Goal: Transaction & Acquisition: Book appointment/travel/reservation

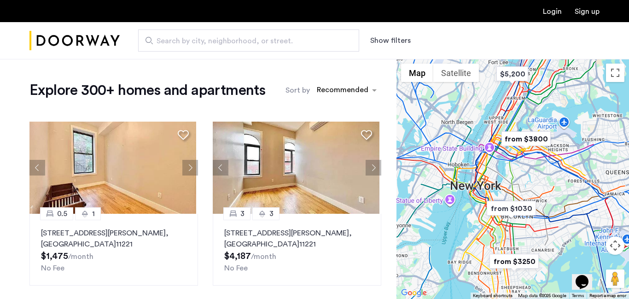
click at [383, 39] on button "Show filters" at bounding box center [390, 40] width 41 height 11
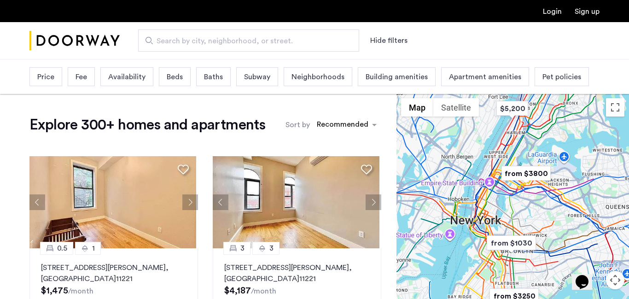
click at [182, 79] on span "Beds" at bounding box center [175, 76] width 16 height 11
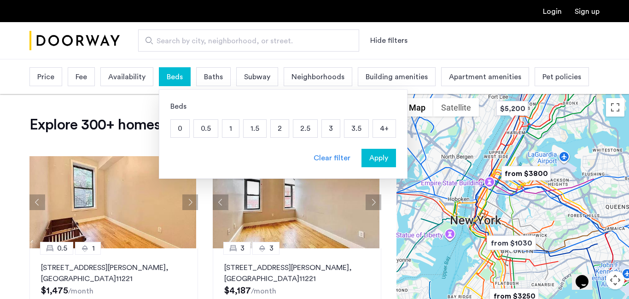
click at [279, 132] on p "2" at bounding box center [280, 128] width 18 height 17
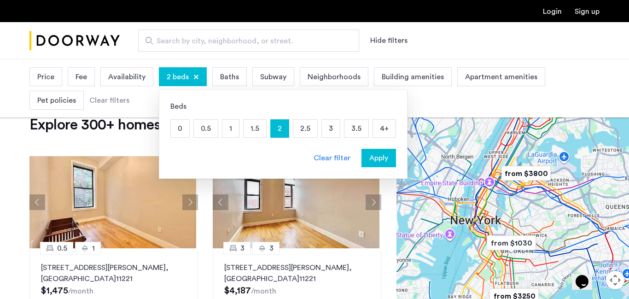
click at [378, 157] on span "Apply" at bounding box center [378, 157] width 19 height 11
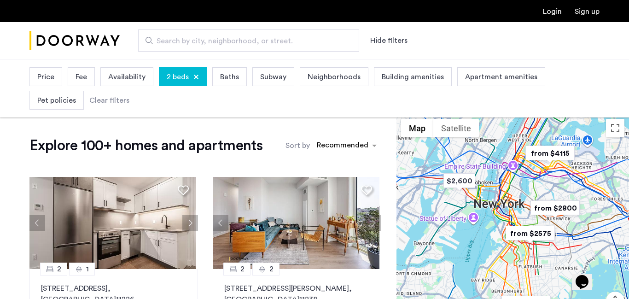
click at [42, 85] on div "Price" at bounding box center [45, 76] width 33 height 19
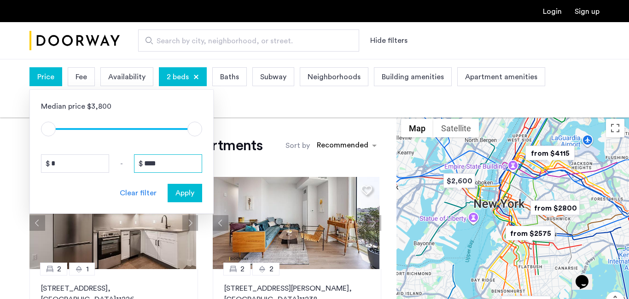
click at [162, 164] on input "****" at bounding box center [168, 163] width 68 height 18
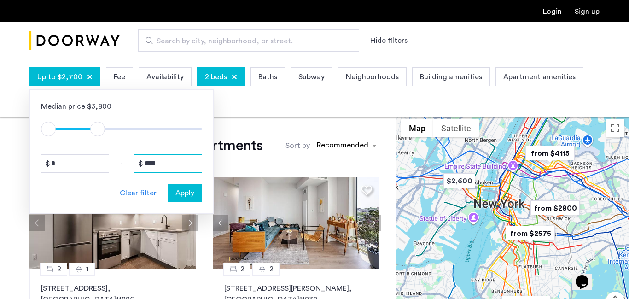
type input "****"
click at [182, 193] on span "Apply" at bounding box center [184, 192] width 19 height 11
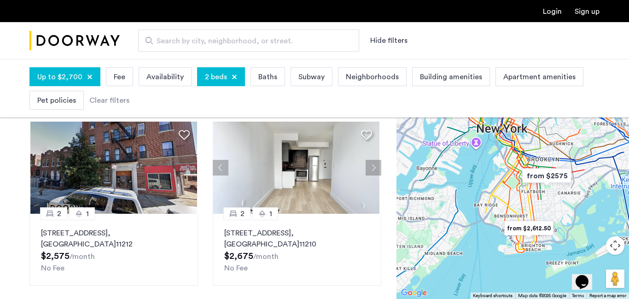
scroll to position [74, 0]
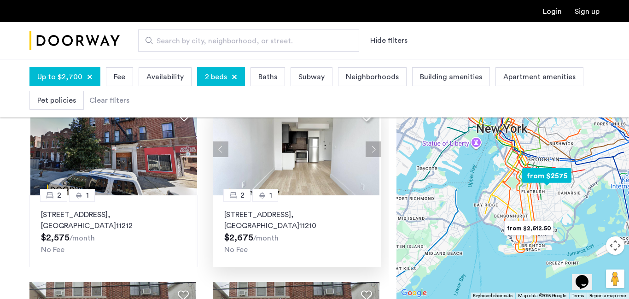
click at [367, 148] on button "Next apartment" at bounding box center [373, 149] width 16 height 16
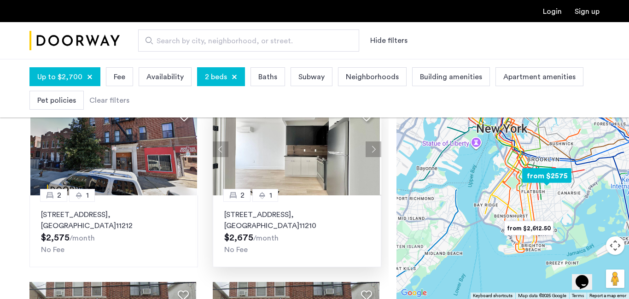
click at [367, 148] on button "Next apartment" at bounding box center [373, 149] width 16 height 16
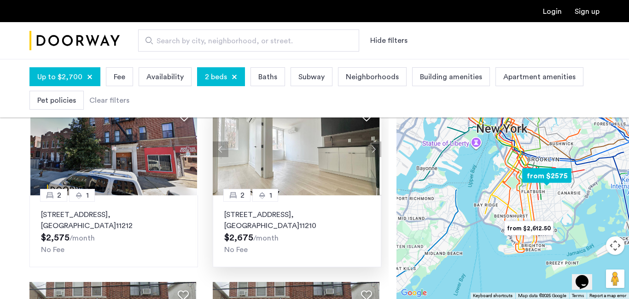
click at [367, 148] on button "Next apartment" at bounding box center [373, 149] width 16 height 16
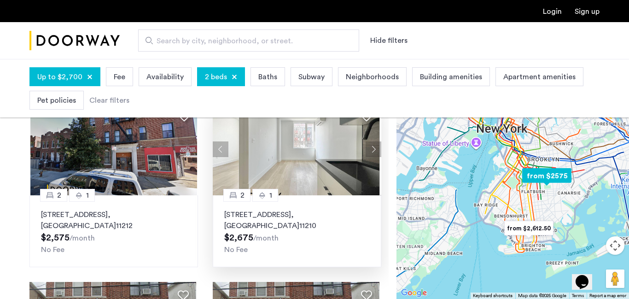
click at [367, 148] on button "Next apartment" at bounding box center [373, 149] width 16 height 16
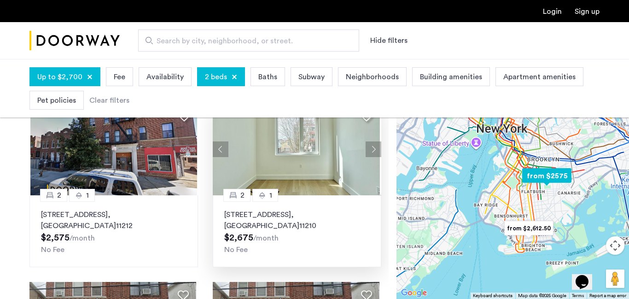
click at [367, 148] on button "Next apartment" at bounding box center [373, 149] width 16 height 16
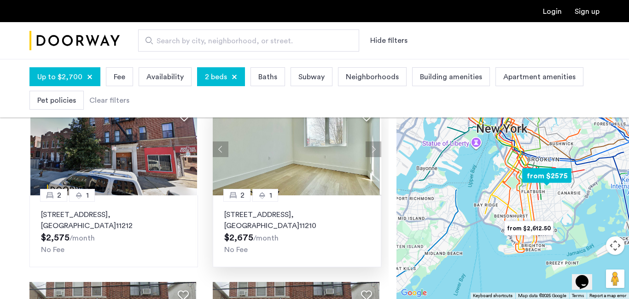
click at [367, 148] on button "Next apartment" at bounding box center [373, 149] width 16 height 16
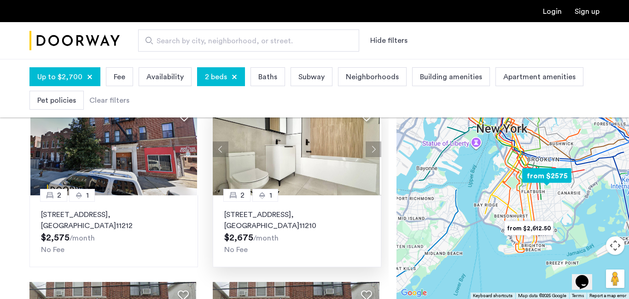
click at [367, 148] on button "Next apartment" at bounding box center [373, 149] width 16 height 16
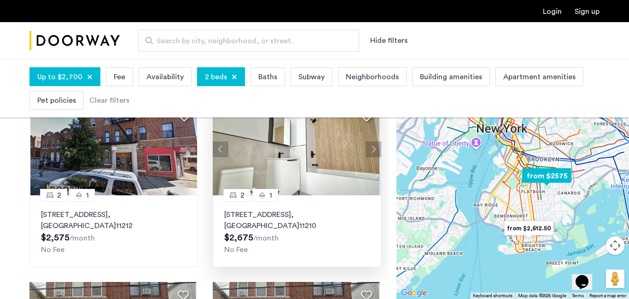
click at [367, 148] on button "Next apartment" at bounding box center [373, 149] width 16 height 16
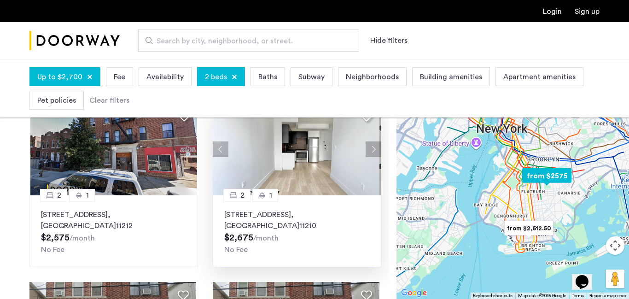
click at [367, 148] on button "Next apartment" at bounding box center [373, 149] width 16 height 16
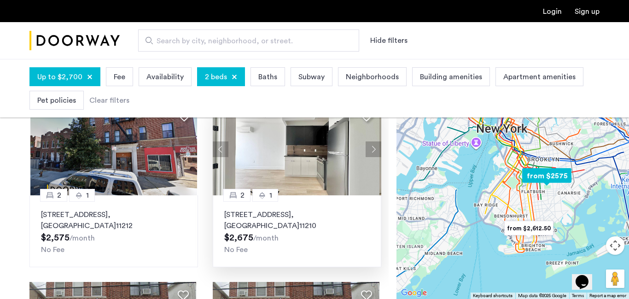
click at [367, 148] on button "Next apartment" at bounding box center [373, 149] width 16 height 16
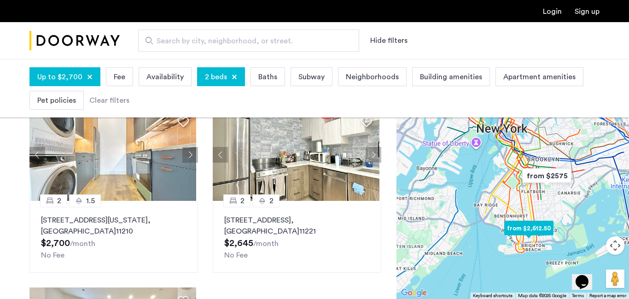
scroll to position [736, 0]
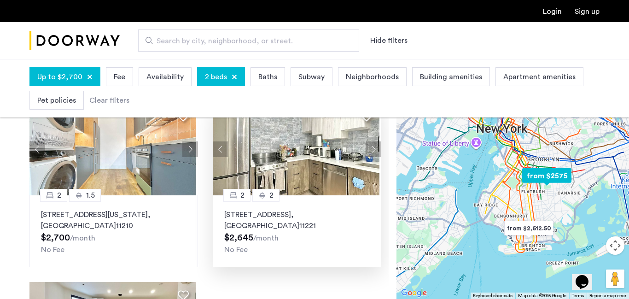
click at [242, 189] on div "2" at bounding box center [236, 195] width 27 height 13
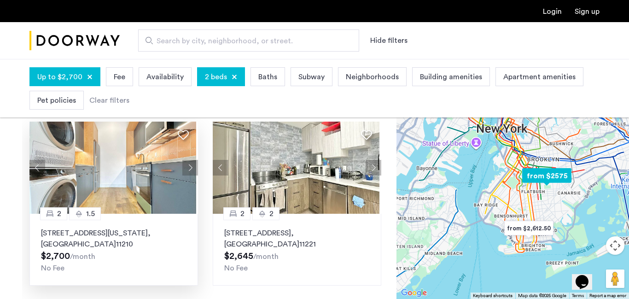
scroll to position [700, 0]
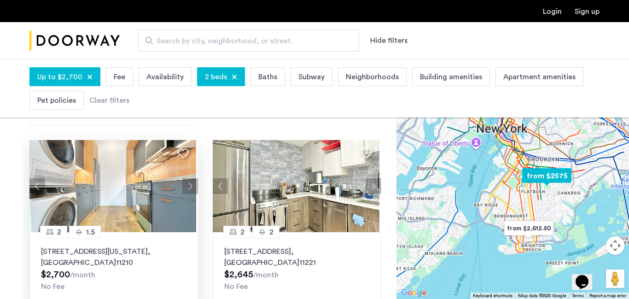
click at [94, 211] on img at bounding box center [112, 186] width 167 height 92
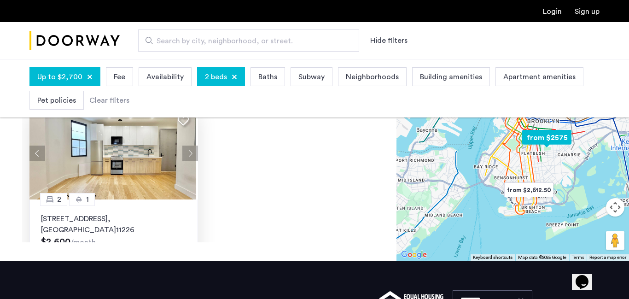
scroll to position [745, 0]
click at [92, 150] on img at bounding box center [112, 154] width 167 height 92
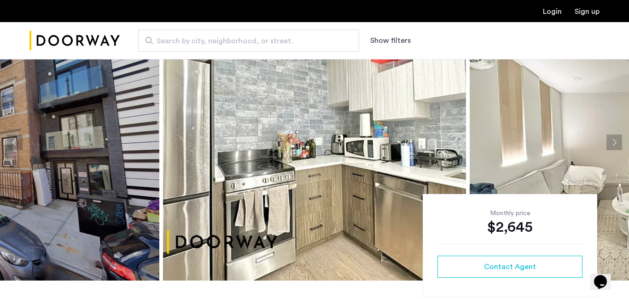
scroll to position [37, 0]
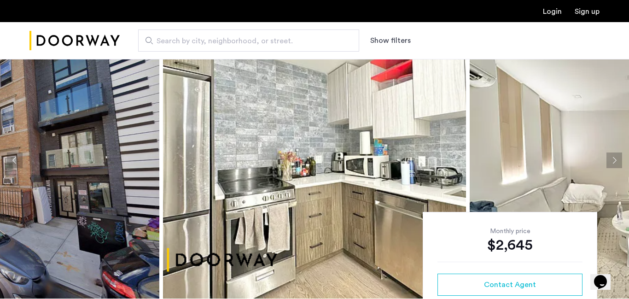
click at [614, 161] on button "Next apartment" at bounding box center [614, 160] width 16 height 16
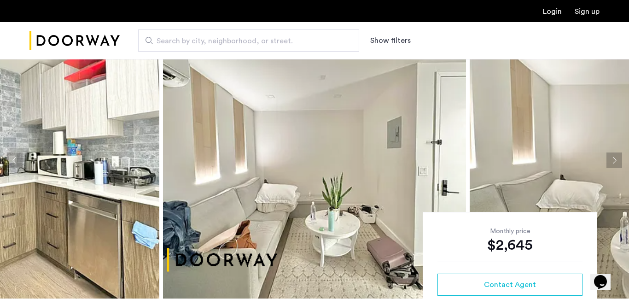
click at [614, 161] on button "Next apartment" at bounding box center [614, 160] width 16 height 16
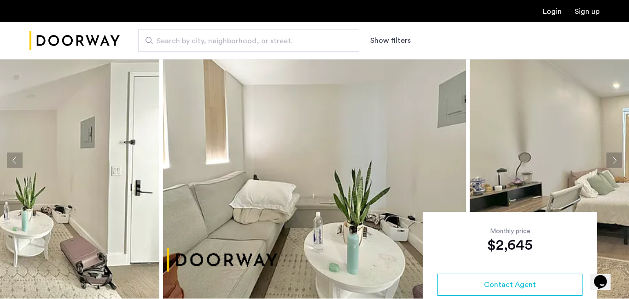
click at [614, 161] on button "Next apartment" at bounding box center [614, 160] width 16 height 16
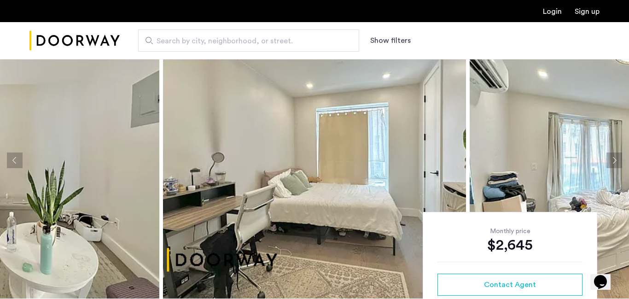
click at [614, 161] on button "Next apartment" at bounding box center [614, 160] width 16 height 16
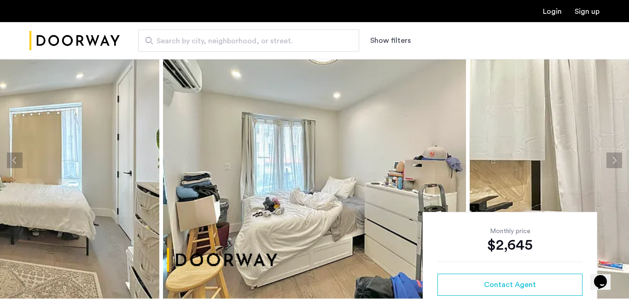
click at [614, 161] on button "Next apartment" at bounding box center [614, 160] width 16 height 16
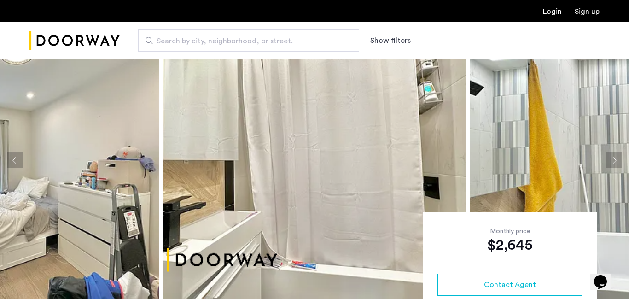
click at [614, 161] on button "Next apartment" at bounding box center [614, 160] width 16 height 16
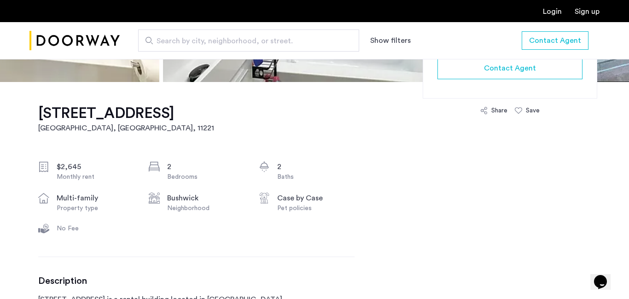
scroll to position [331, 0]
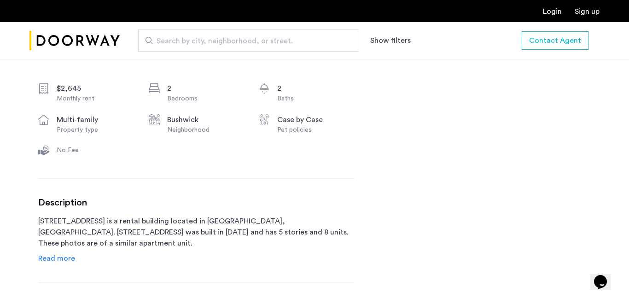
click at [55, 261] on span "Read more" at bounding box center [56, 258] width 37 height 7
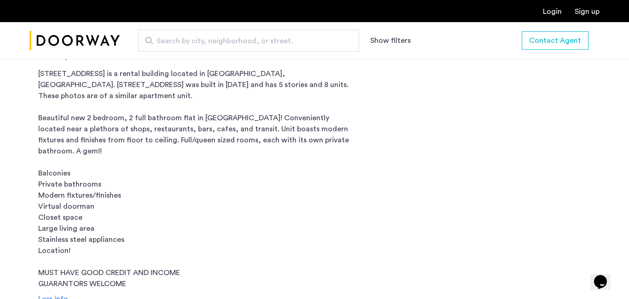
scroll to position [497, 0]
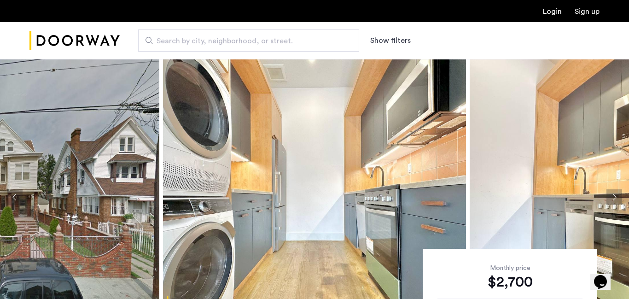
click at [608, 199] on button "Next apartment" at bounding box center [614, 197] width 16 height 16
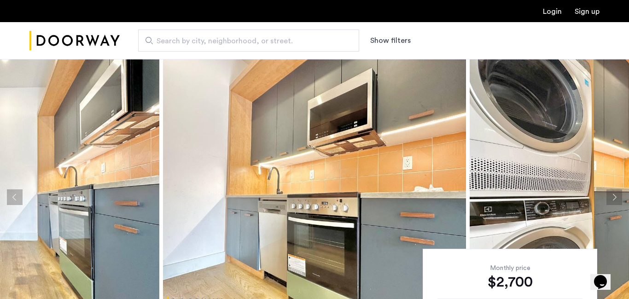
click at [608, 199] on button "Next apartment" at bounding box center [614, 197] width 16 height 16
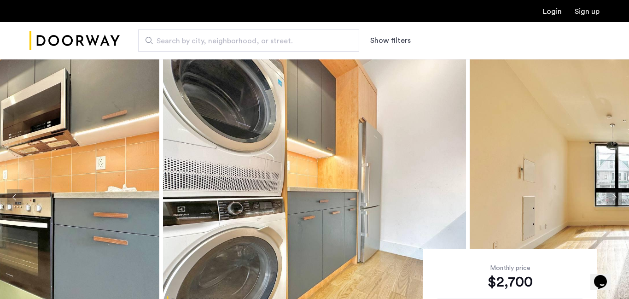
click at [608, 199] on button "Next apartment" at bounding box center [614, 197] width 16 height 16
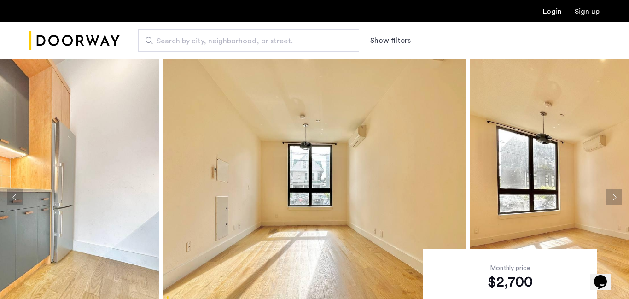
click at [608, 199] on button "Next apartment" at bounding box center [614, 197] width 16 height 16
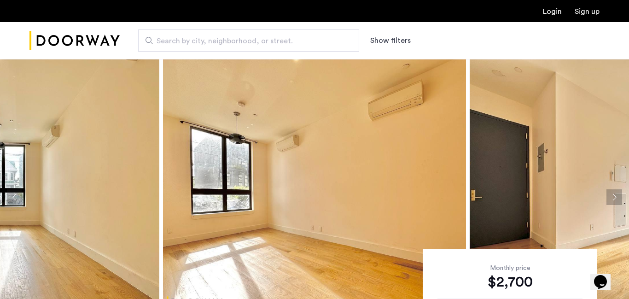
click at [608, 199] on button "Next apartment" at bounding box center [614, 197] width 16 height 16
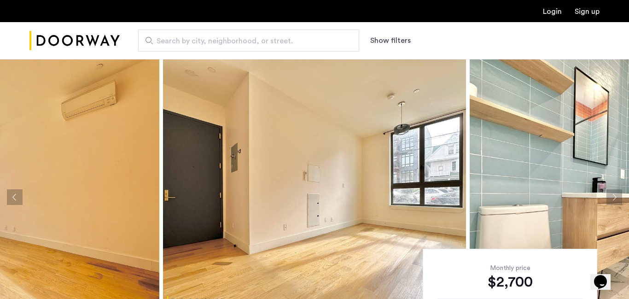
click at [608, 199] on button "Next apartment" at bounding box center [614, 197] width 16 height 16
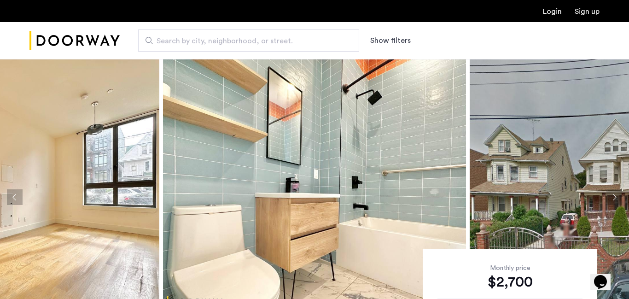
click at [608, 199] on button "Next apartment" at bounding box center [614, 197] width 16 height 16
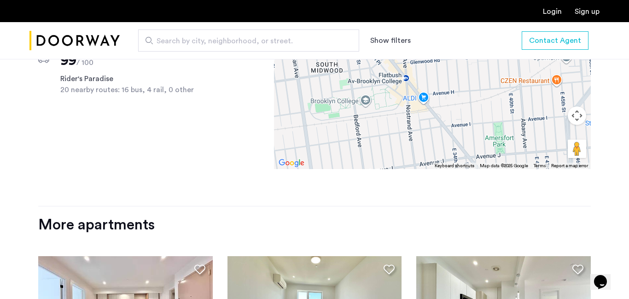
scroll to position [957, 0]
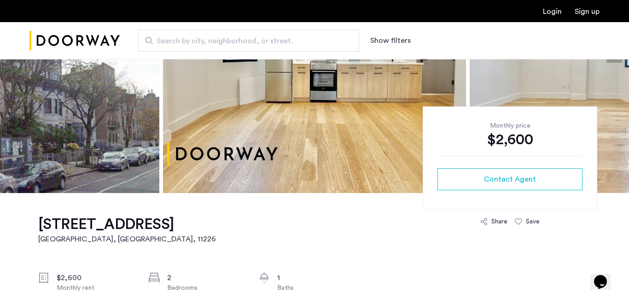
scroll to position [129, 0]
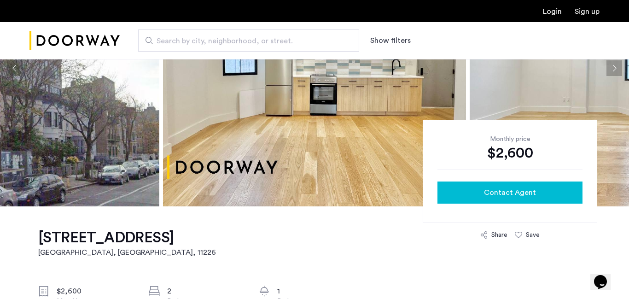
click at [473, 184] on button "Contact Agent" at bounding box center [509, 192] width 145 height 22
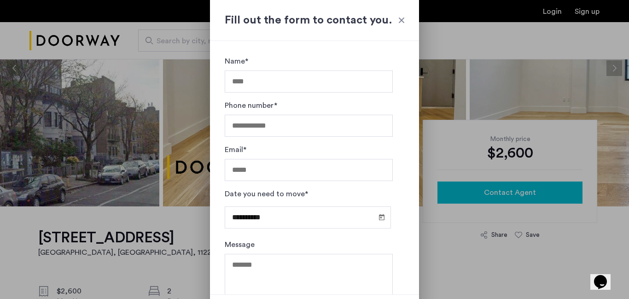
scroll to position [0, 0]
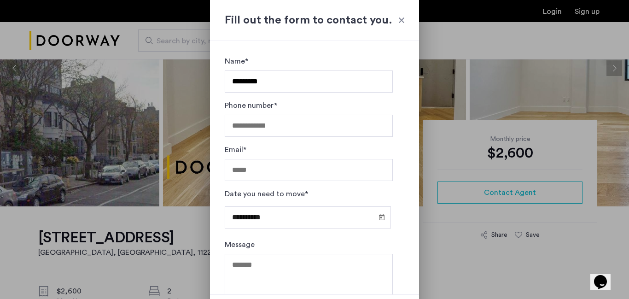
type input "**********"
click at [299, 123] on input "Phone number*" at bounding box center [309, 126] width 168 height 22
type input "**********"
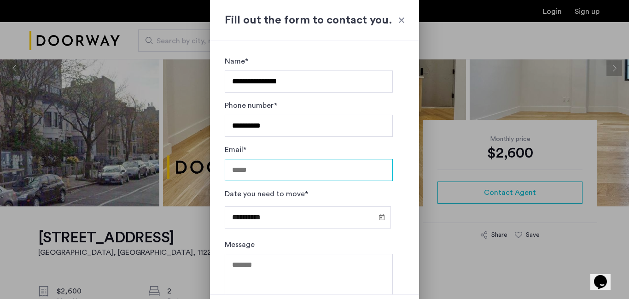
click at [296, 164] on input "Email*" at bounding box center [309, 170] width 168 height 22
type input "**********"
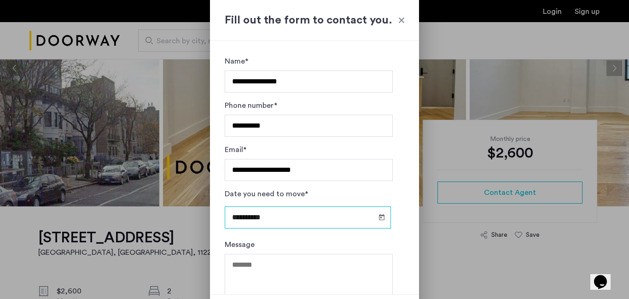
click at [287, 211] on input "**********" at bounding box center [308, 217] width 166 height 22
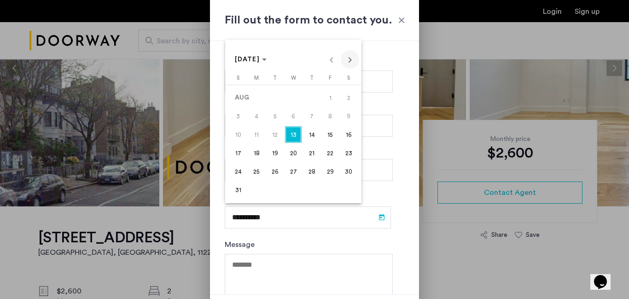
click at [353, 63] on span "Next month" at bounding box center [350, 59] width 18 height 18
click at [342, 154] on span "20" at bounding box center [348, 153] width 17 height 17
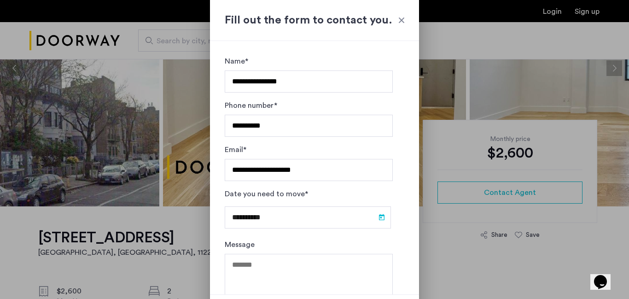
type input "**********"
click at [252, 269] on textarea "Message" at bounding box center [309, 281] width 168 height 55
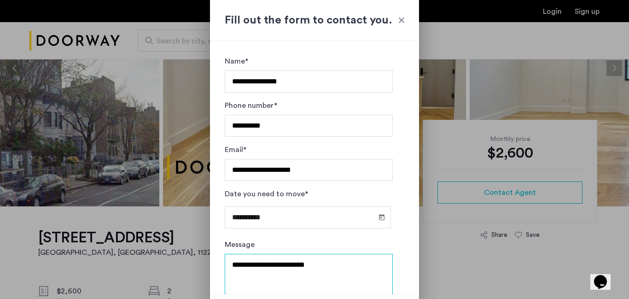
type textarea "**********"
click at [377, 236] on div "**********" at bounding box center [309, 213] width 168 height 51
click at [419, 277] on div at bounding box center [314, 149] width 629 height 299
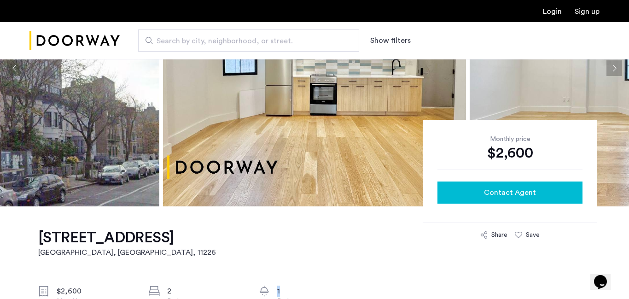
click at [483, 194] on div "Contact Agent" at bounding box center [510, 192] width 130 height 11
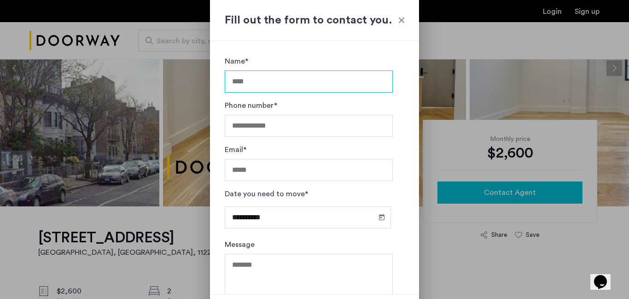
scroll to position [0, 0]
